Goal: Navigation & Orientation: Find specific page/section

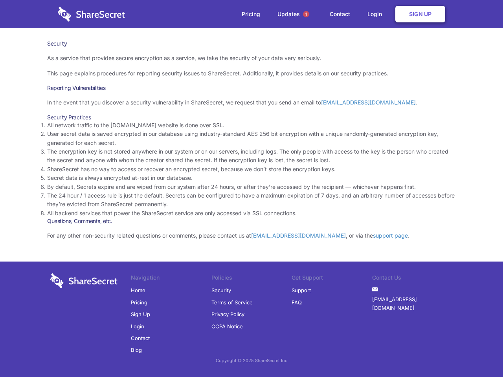
click at [252, 189] on li "By default, Secrets expire and are wiped from our system after 24 hours, or aft…" at bounding box center [251, 187] width 409 height 9
click at [306, 14] on span "1" at bounding box center [306, 14] width 6 height 6
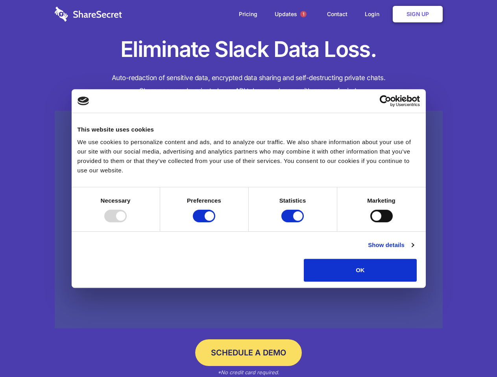
click at [127, 223] on div at bounding box center [115, 216] width 22 height 13
click at [215, 223] on input "Preferences" at bounding box center [204, 216] width 22 height 13
checkbox input "false"
click at [293, 223] on input "Statistics" at bounding box center [292, 216] width 22 height 13
checkbox input "false"
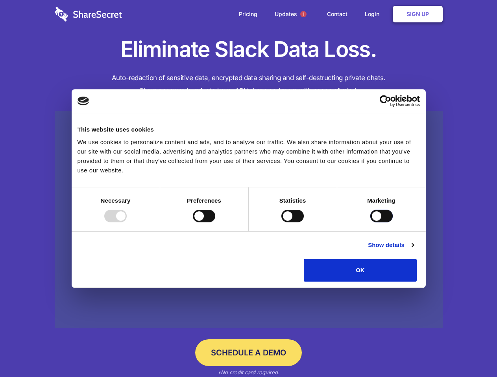
click at [370, 223] on input "Marketing" at bounding box center [381, 216] width 22 height 13
checkbox input "true"
click at [413, 250] on link "Show details" at bounding box center [391, 245] width 46 height 9
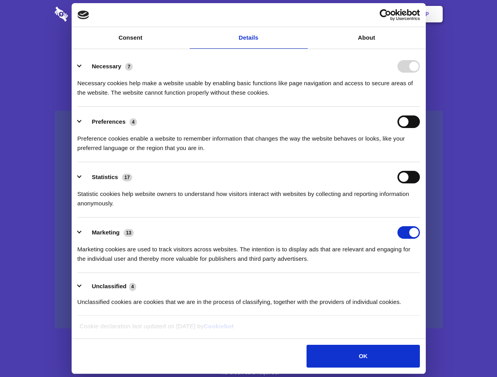
click at [419, 107] on li "Necessary 7 Necessary cookies help make a website usable by enabling basic func…" at bounding box center [248, 78] width 342 height 55
click at [303, 14] on span "1" at bounding box center [303, 14] width 6 height 6
